Goal: Transaction & Acquisition: Download file/media

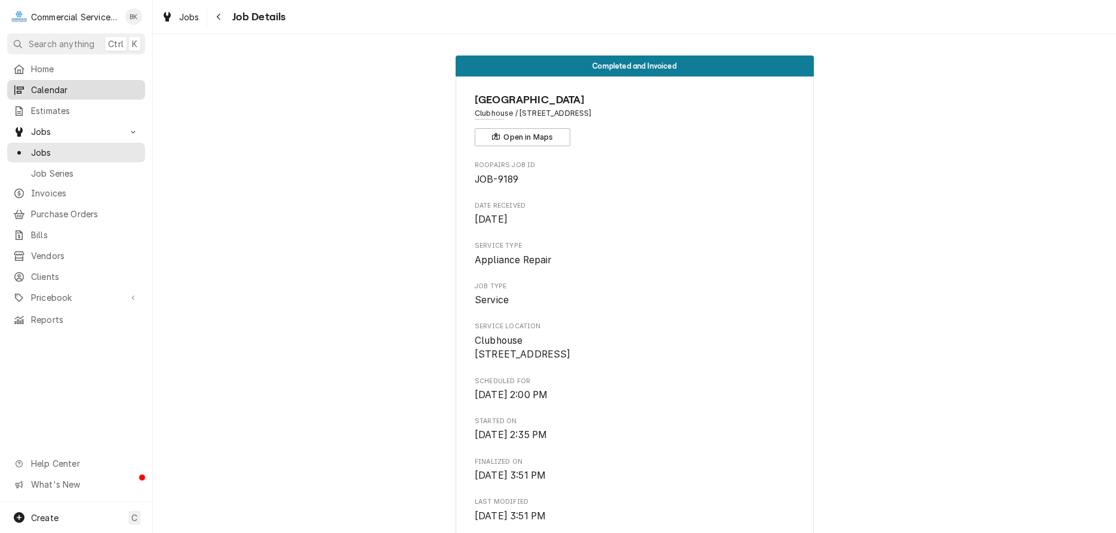
click at [42, 87] on span "Calendar" at bounding box center [85, 90] width 108 height 13
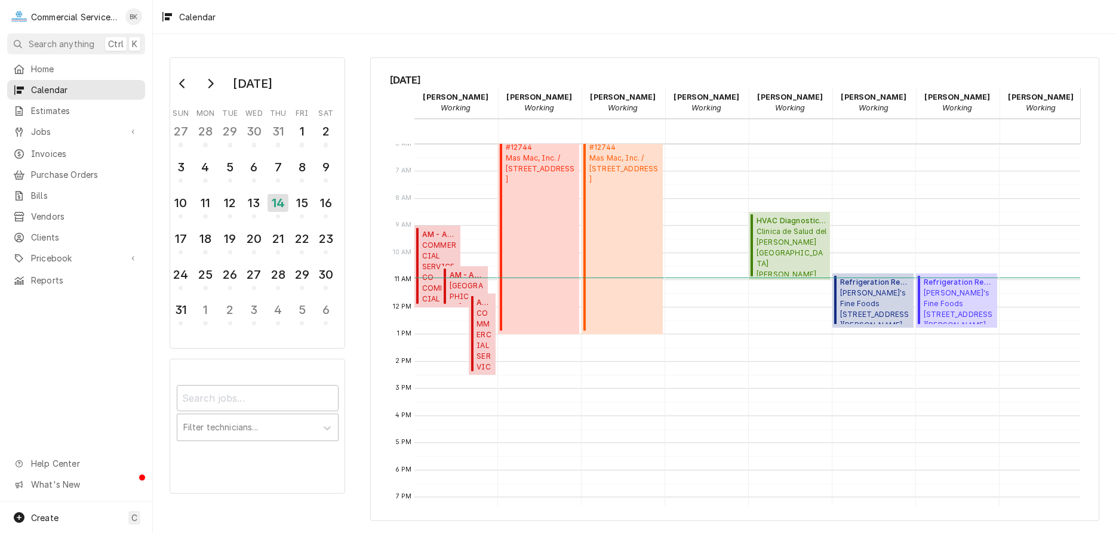
scroll to position [0, 196]
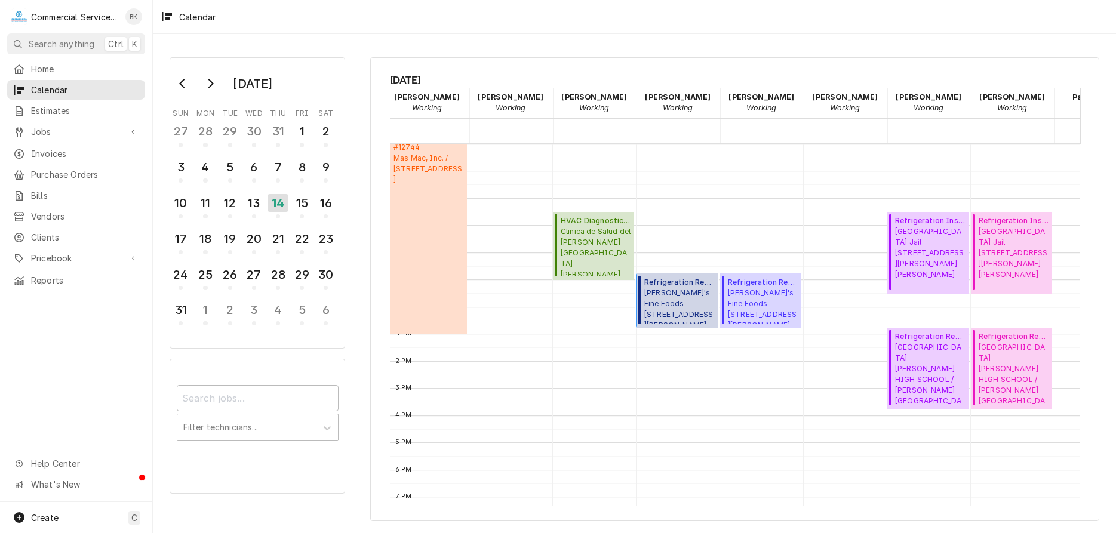
click at [683, 297] on span "Elroy's Fine Foods 15 Soledad Drive, Monterey, CA 93940" at bounding box center [680, 306] width 70 height 36
click at [31, 65] on span "Home" at bounding box center [85, 69] width 108 height 13
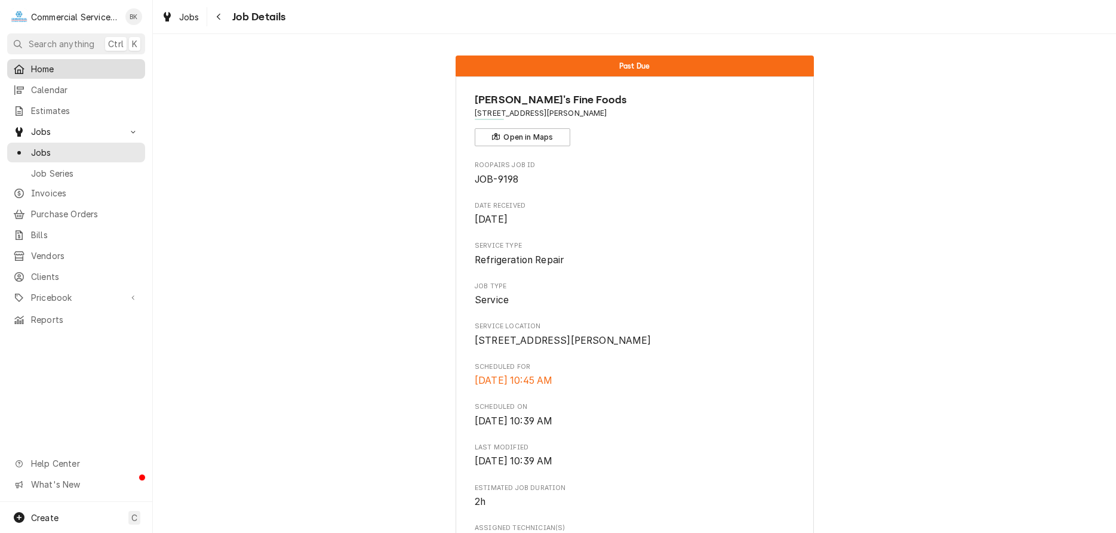
click at [51, 63] on span "Home" at bounding box center [85, 69] width 108 height 13
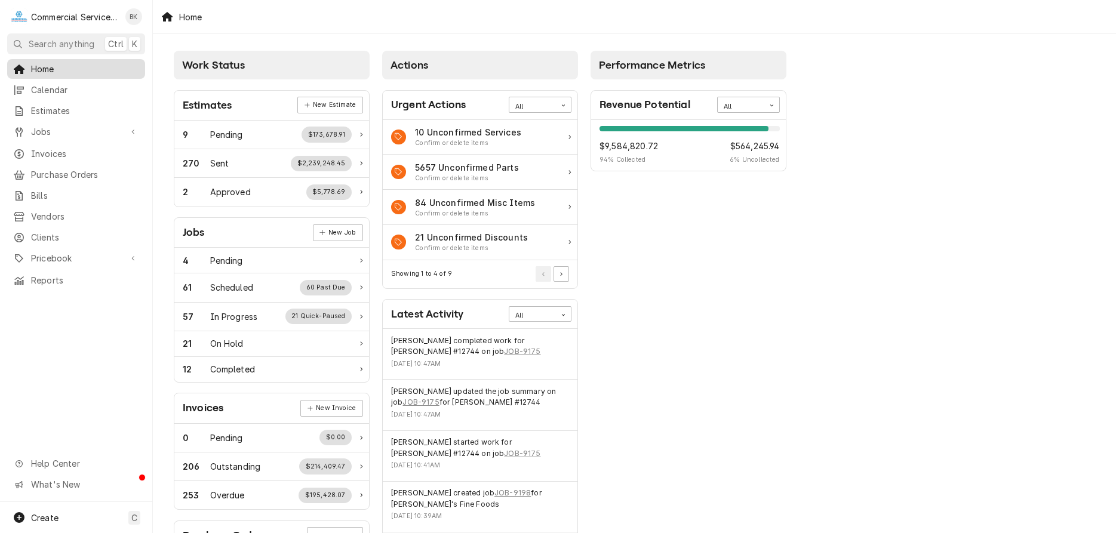
click at [52, 74] on link "Home" at bounding box center [76, 69] width 138 height 20
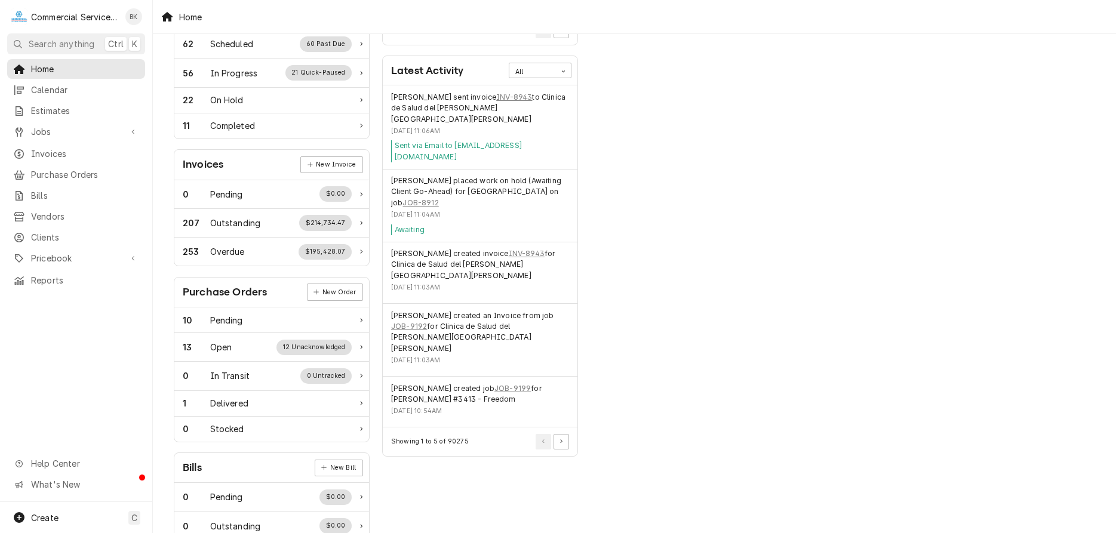
scroll to position [301, 0]
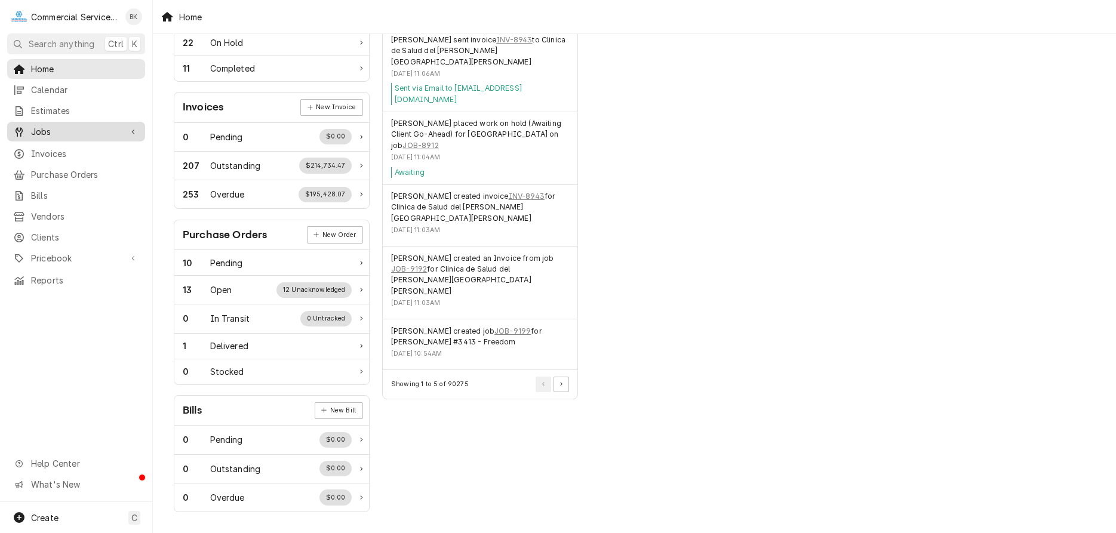
click at [64, 130] on span "Jobs" at bounding box center [76, 131] width 90 height 13
click at [68, 157] on link "Jobs" at bounding box center [76, 153] width 138 height 20
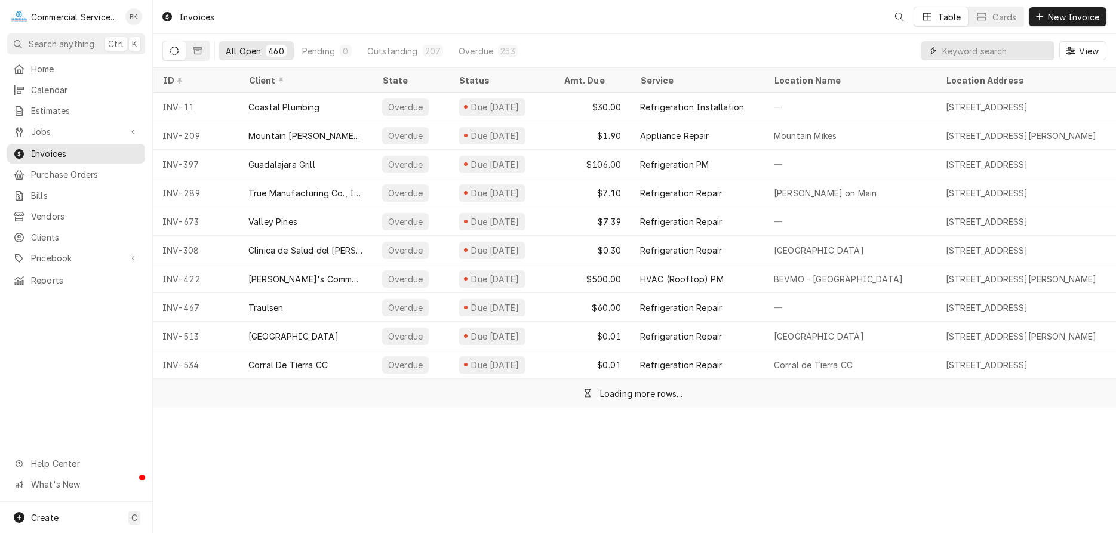
click at [1045, 50] on input "Dynamic Content Wrapper" at bounding box center [996, 50] width 106 height 19
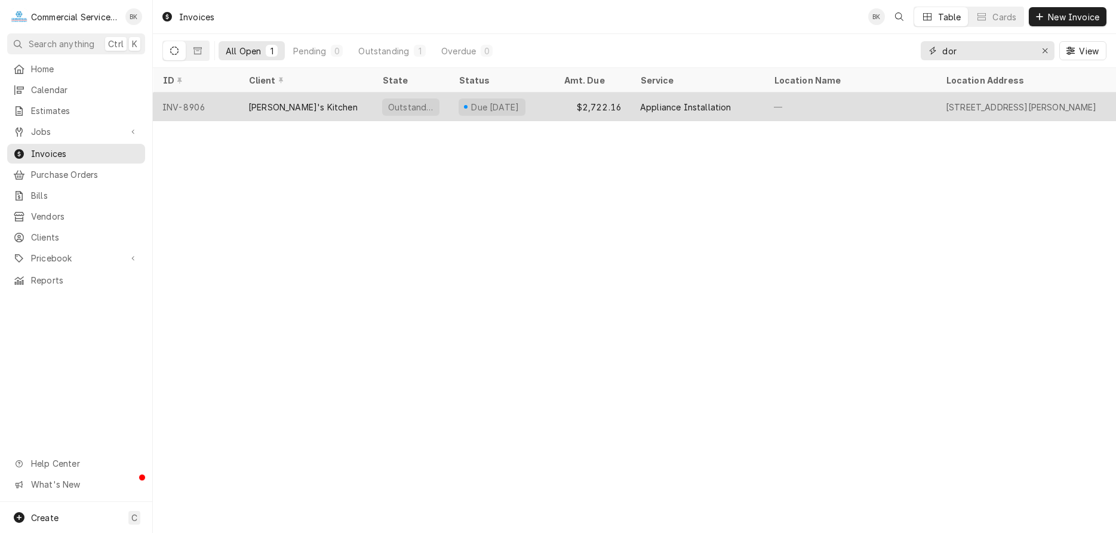
type input "dor"
click at [223, 100] on div "INV-8906" at bounding box center [196, 107] width 86 height 29
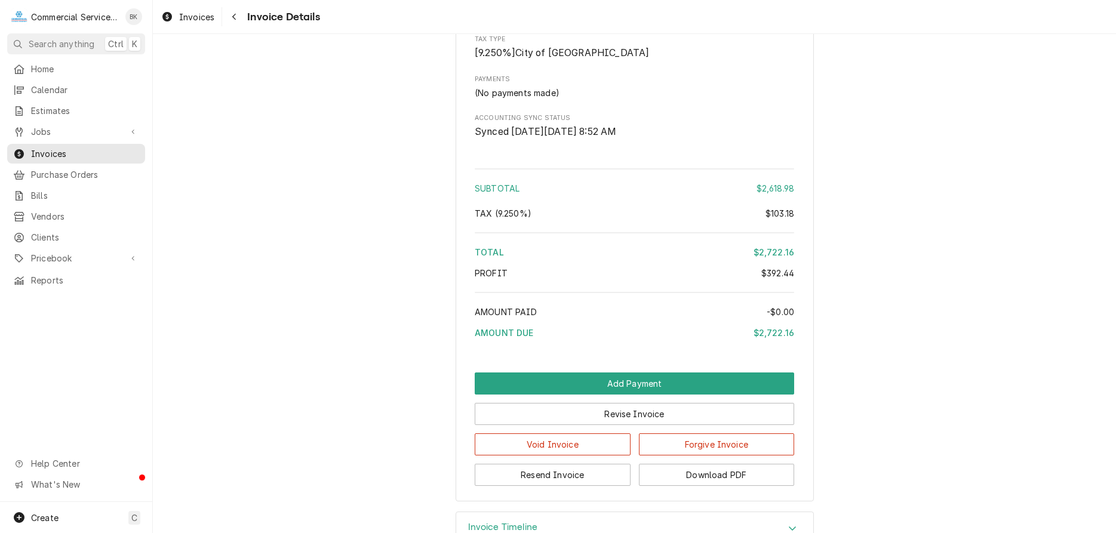
scroll to position [1767, 0]
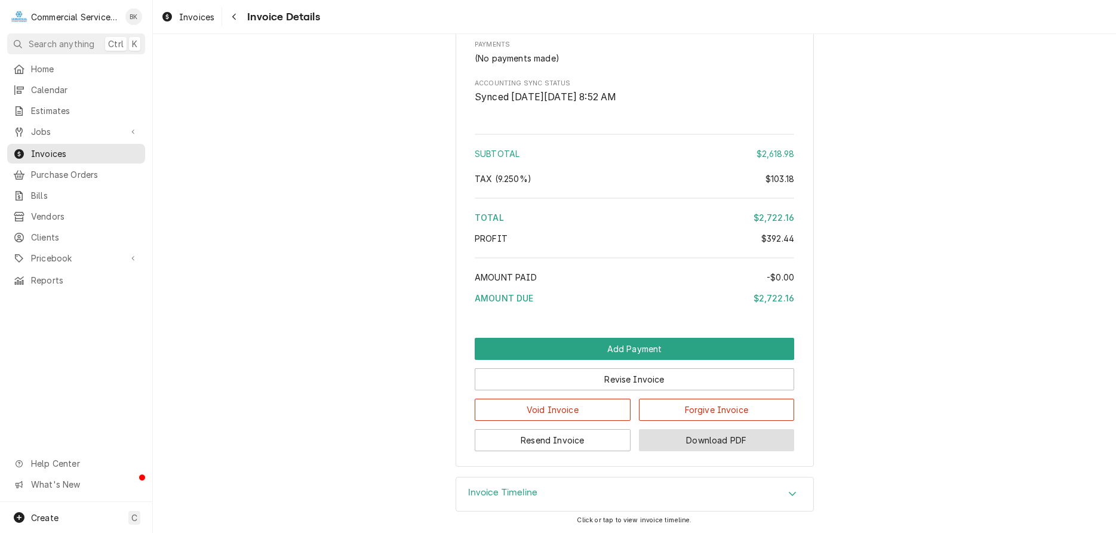
click at [707, 452] on button "Download PDF" at bounding box center [717, 440] width 156 height 22
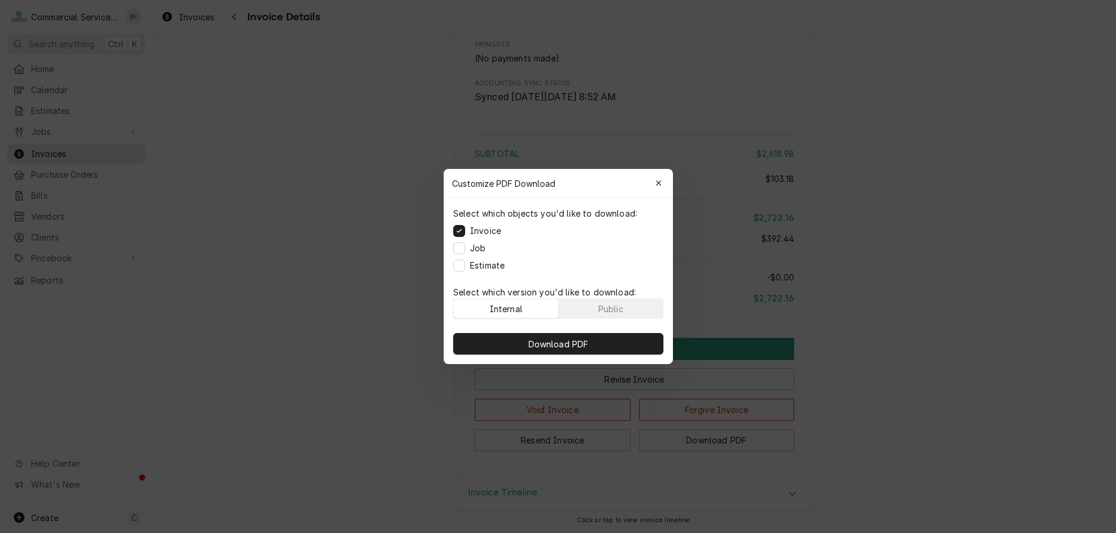
click at [472, 248] on label "Job" at bounding box center [478, 248] width 16 height 13
click at [465, 248] on button "Job" at bounding box center [459, 249] width 12 height 12
click at [477, 263] on label "Estimate" at bounding box center [487, 265] width 35 height 13
click at [465, 263] on button "Estimate" at bounding box center [459, 266] width 12 height 12
click at [567, 340] on span "Download PDF" at bounding box center [558, 344] width 65 height 13
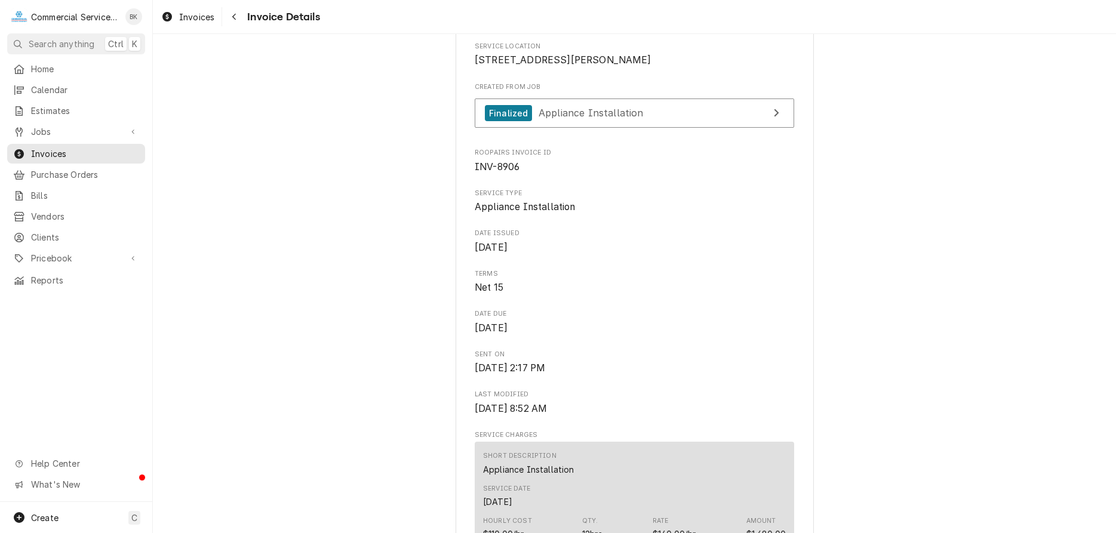
scroll to position [0, 0]
